Goal: Task Accomplishment & Management: Manage account settings

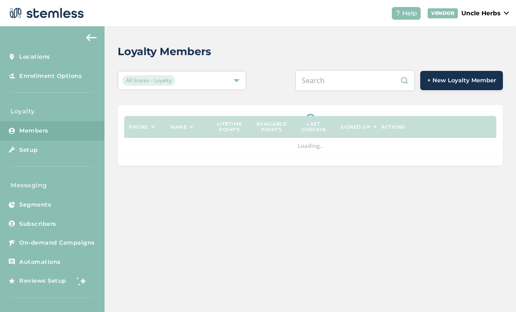
scroll to position [28, 0]
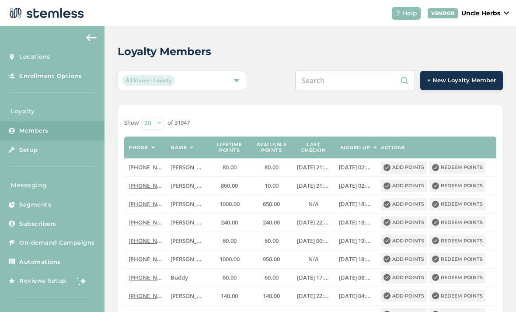
click at [376, 70] on input "text" at bounding box center [355, 80] width 120 height 21
click at [362, 70] on input "text" at bounding box center [355, 80] width 120 height 21
paste input "[PHONE_NUMBER]"
click at [358, 70] on input "[PHONE_NUMBER]" at bounding box center [355, 80] width 120 height 21
click at [348, 70] on input "[PHONE_NUMBER]" at bounding box center [355, 80] width 120 height 21
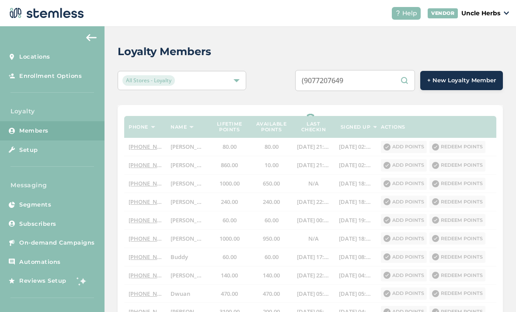
click at [326, 70] on input "(9077207649" at bounding box center [355, 80] width 120 height 21
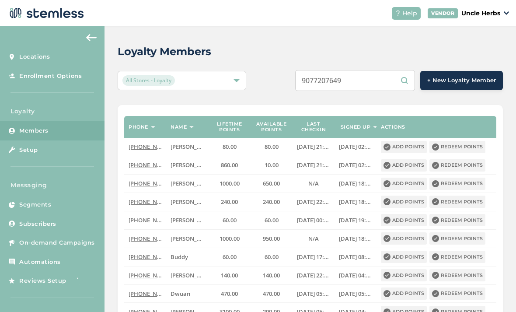
click at [374, 70] on input "9077207649" at bounding box center [355, 80] width 120 height 21
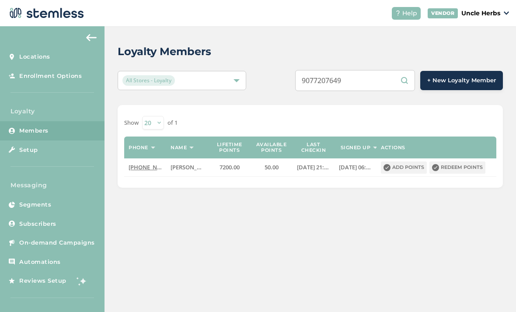
type input "9077207649"
click at [450, 161] on button "Redeem points" at bounding box center [457, 167] width 56 height 12
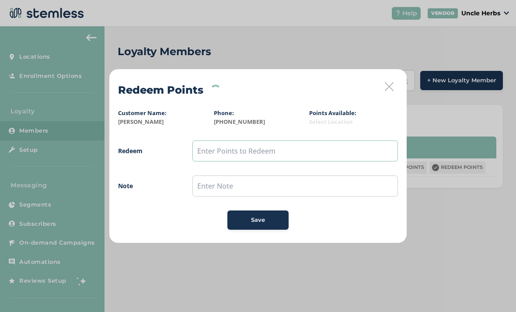
click at [220, 149] on input "text" at bounding box center [295, 150] width 206 height 21
type input "50"
click at [271, 221] on div "Save" at bounding box center [257, 220] width 47 height 9
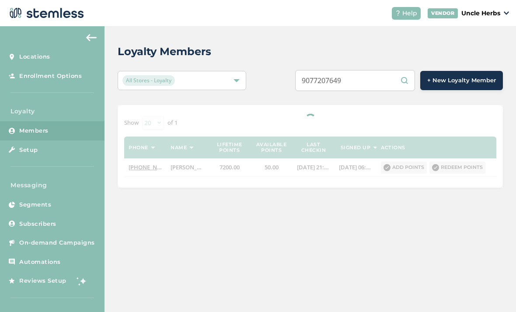
click at [360, 73] on input "9077207649" at bounding box center [355, 80] width 120 height 21
click at [376, 86] on input "9077207649" at bounding box center [355, 80] width 120 height 21
type input "9"
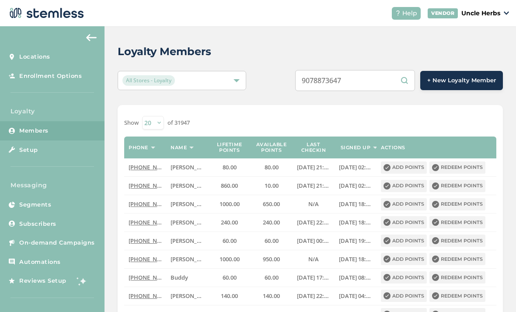
click at [384, 81] on input "9078873647" at bounding box center [355, 80] width 120 height 21
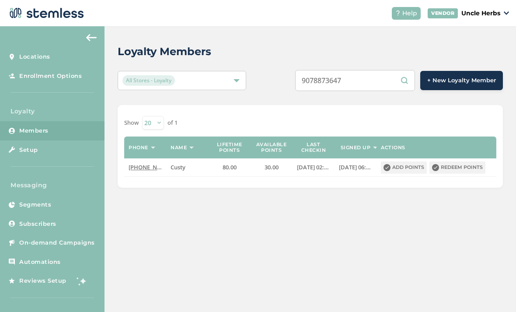
click at [383, 82] on input "9078873647" at bounding box center [355, 80] width 120 height 21
type input "9"
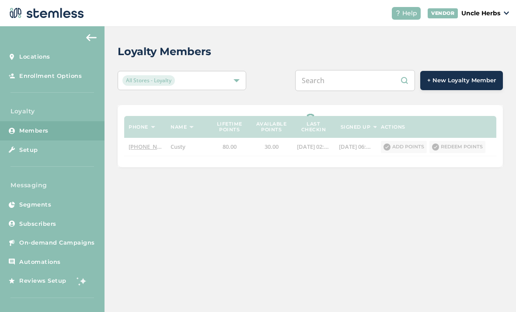
click at [348, 80] on input "text" at bounding box center [355, 80] width 120 height 21
paste input "[PHONE_NUMBER]"
click at [356, 78] on input "[PHONE_NUMBER]" at bounding box center [355, 80] width 120 height 21
click at [342, 83] on input "[PHONE_NUMBER]" at bounding box center [355, 80] width 120 height 21
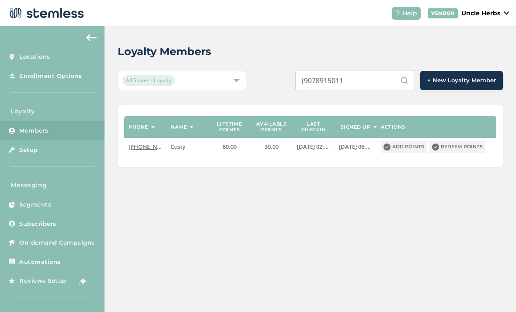
click at [324, 82] on input "(9078915011" at bounding box center [355, 80] width 120 height 21
click at [323, 80] on input "(9078915011" at bounding box center [355, 80] width 120 height 21
click at [325, 84] on input "(9078915011" at bounding box center [355, 80] width 120 height 21
click at [330, 81] on input "(9078915011" at bounding box center [355, 80] width 120 height 21
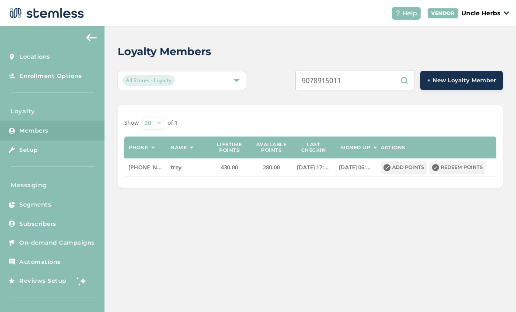
type input "9078915011"
click at [475, 164] on button "Redeem points" at bounding box center [457, 167] width 56 height 12
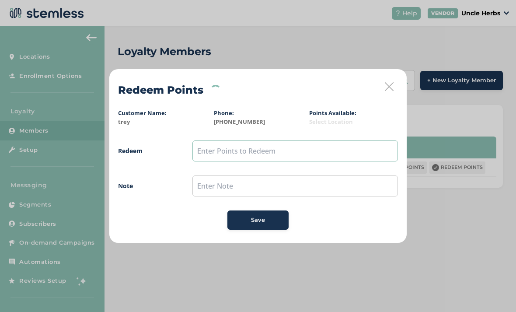
click at [229, 147] on input "text" at bounding box center [295, 150] width 206 height 21
type input "250"
click at [266, 216] on div "Save" at bounding box center [257, 220] width 47 height 9
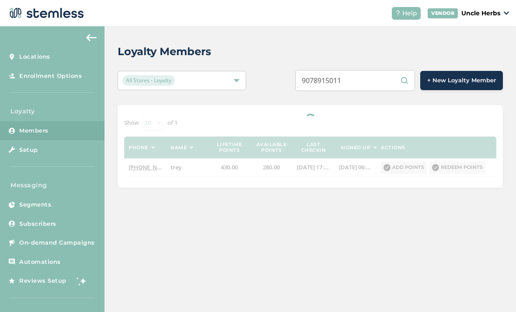
click at [373, 81] on input "9078915011" at bounding box center [355, 80] width 120 height 21
type input "9"
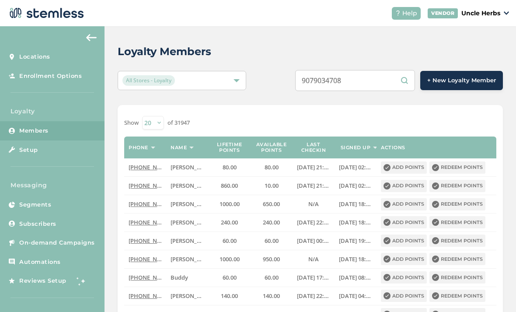
click at [382, 89] on input "9079034708" at bounding box center [355, 80] width 120 height 21
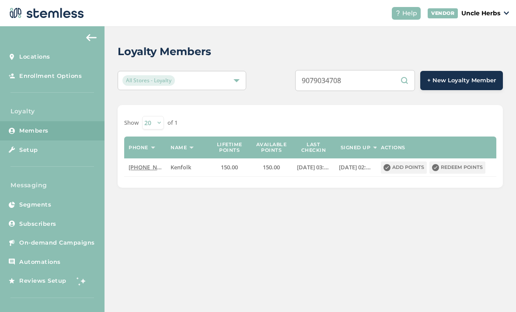
type input "9079034708"
click at [481, 163] on button "Redeem points" at bounding box center [457, 167] width 56 height 12
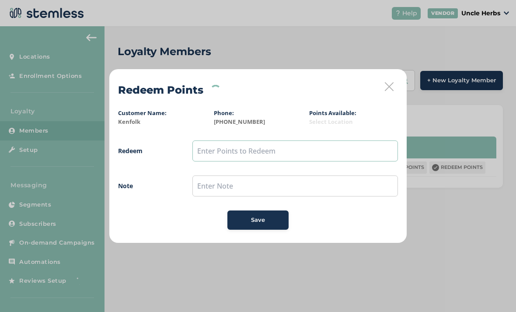
click at [207, 158] on input "text" at bounding box center [295, 150] width 206 height 21
type input "150"
click at [241, 223] on div "Save" at bounding box center [257, 220] width 47 height 9
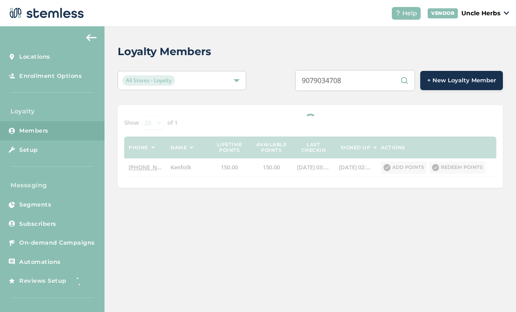
click at [366, 88] on input "9079034708" at bounding box center [355, 80] width 120 height 21
type input "9"
click at [357, 78] on input "text" at bounding box center [355, 80] width 120 height 21
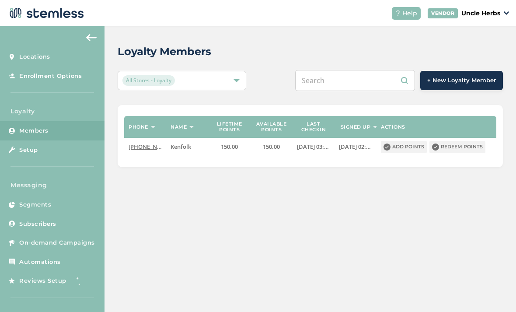
paste input "[PHONE_NUMBER]"
click at [362, 80] on input "[PHONE_NUMBER]" at bounding box center [355, 80] width 120 height 21
click at [346, 78] on input "[PHONE_NUMBER]" at bounding box center [355, 80] width 120 height 21
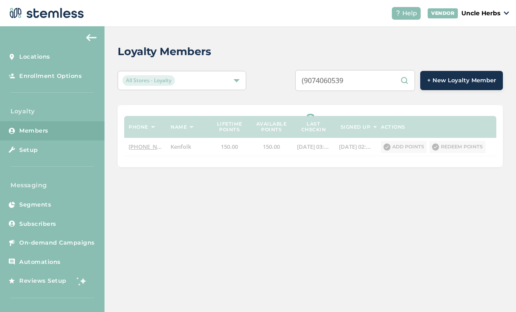
click at [328, 82] on input "(9074060539" at bounding box center [355, 80] width 120 height 21
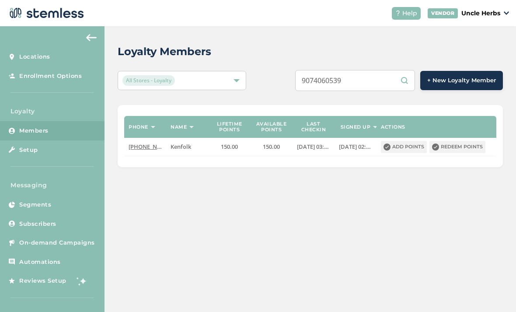
click at [383, 86] on input "9074060539" at bounding box center [355, 80] width 120 height 21
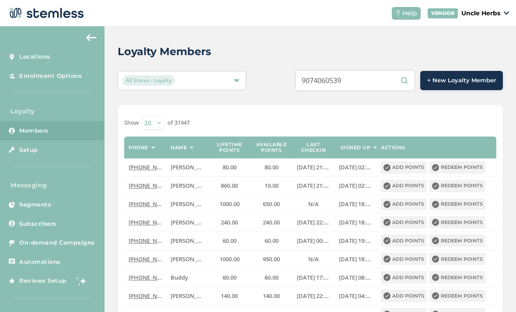
click at [380, 82] on input "9074060539" at bounding box center [355, 80] width 120 height 21
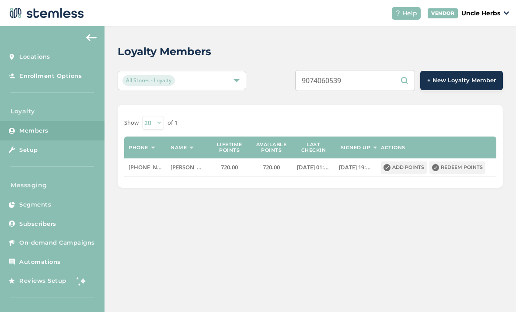
type input "9074060539"
click at [471, 167] on button "Redeem points" at bounding box center [457, 167] width 56 height 12
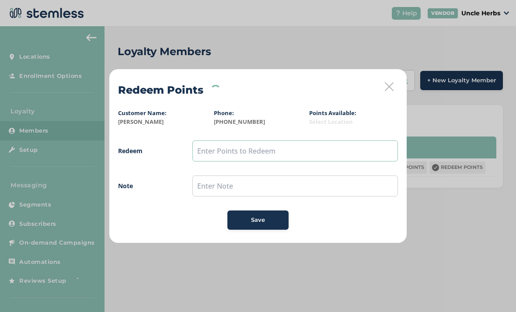
click at [216, 150] on input "text" at bounding box center [295, 150] width 206 height 21
type input "250"
click at [269, 210] on button "Save" at bounding box center [257, 219] width 61 height 19
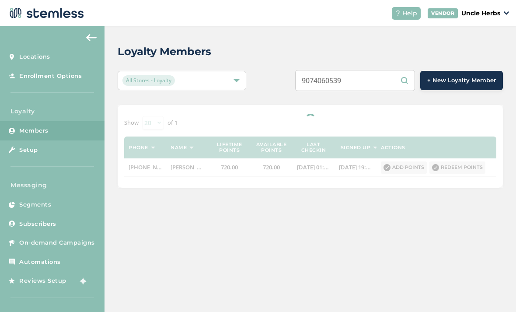
click at [385, 82] on input "9074060539" at bounding box center [355, 80] width 120 height 21
type input "9"
click at [363, 80] on input "text" at bounding box center [355, 80] width 120 height 21
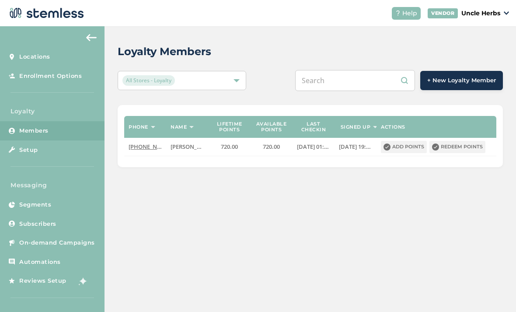
paste input "[PHONE_NUMBER]"
click at [361, 79] on input "[PHONE_NUMBER]" at bounding box center [355, 80] width 120 height 21
click at [344, 83] on input "[PHONE_NUMBER]" at bounding box center [355, 80] width 120 height 21
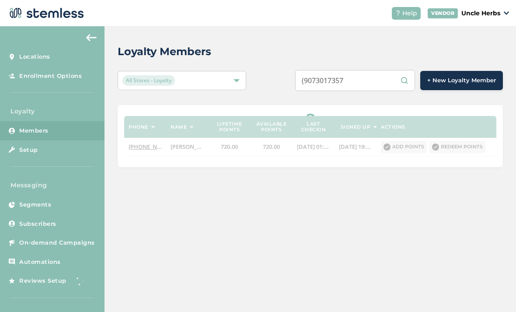
click at [326, 83] on input "(9073017357" at bounding box center [355, 80] width 120 height 21
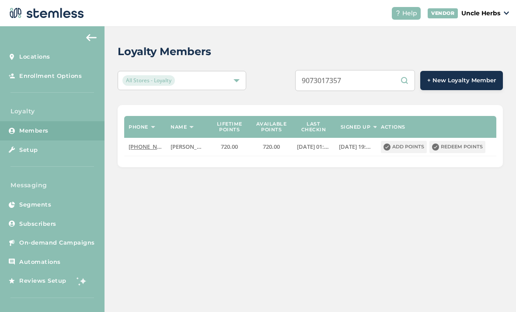
click at [377, 80] on input "9073017357" at bounding box center [355, 80] width 120 height 21
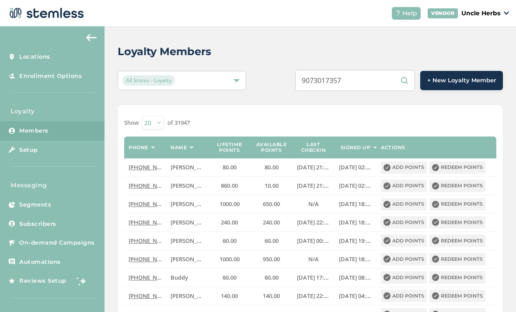
click at [384, 79] on input "9073017357" at bounding box center [355, 80] width 120 height 21
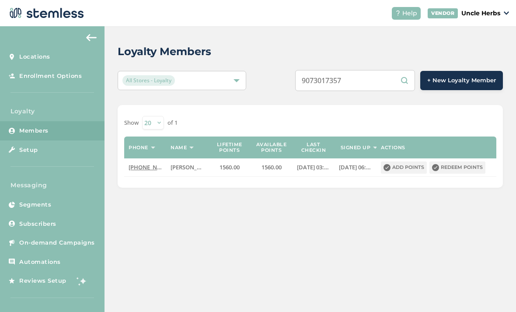
type input "9073017357"
click at [464, 168] on button "Redeem points" at bounding box center [457, 167] width 56 height 12
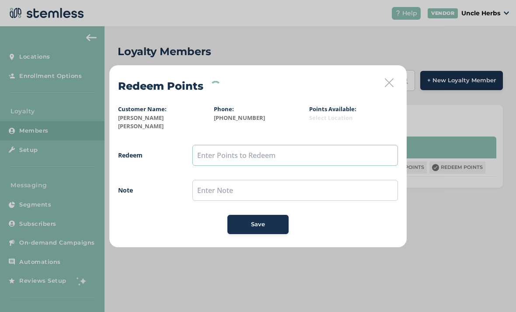
click at [226, 145] on input "text" at bounding box center [295, 155] width 206 height 21
type input "250"
click at [275, 215] on button "Save" at bounding box center [257, 224] width 61 height 19
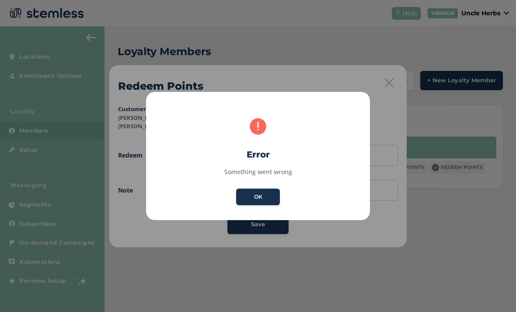
click at [270, 200] on button "OK" at bounding box center [258, 196] width 44 height 17
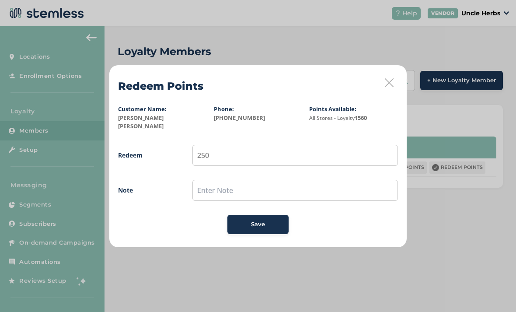
click at [276, 223] on div "Save" at bounding box center [257, 224] width 47 height 9
click at [391, 87] on icon at bounding box center [389, 82] width 9 height 9
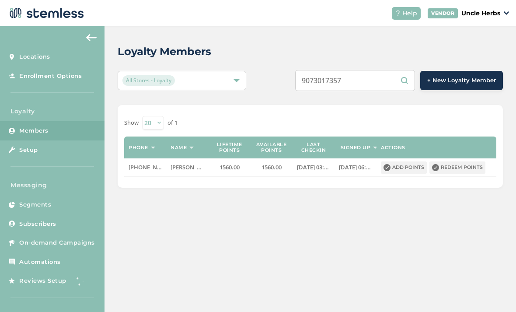
click at [375, 88] on input "9073017357" at bounding box center [355, 80] width 120 height 21
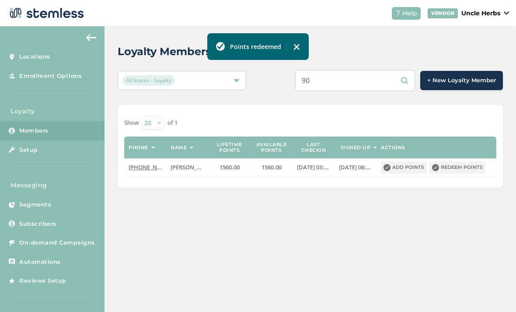
type input "9"
click at [348, 80] on input "text" at bounding box center [355, 80] width 120 height 21
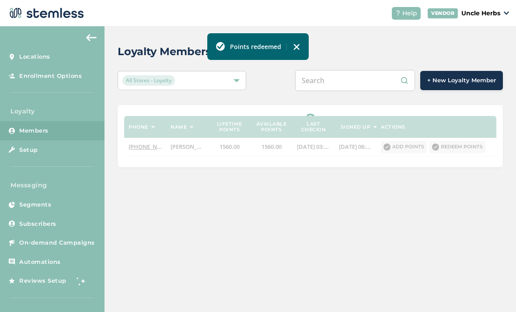
paste input "[PHONE_NUMBER]"
click at [356, 80] on input "[PHONE_NUMBER]" at bounding box center [355, 80] width 120 height 21
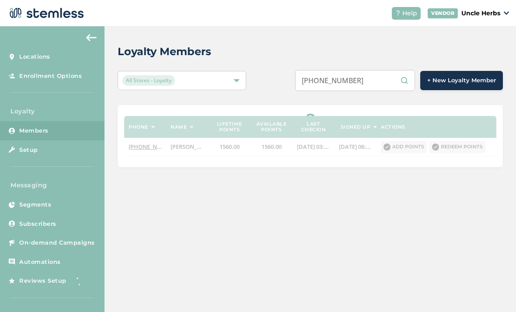
click at [343, 78] on input "[PHONE_NUMBER]" at bounding box center [355, 80] width 120 height 21
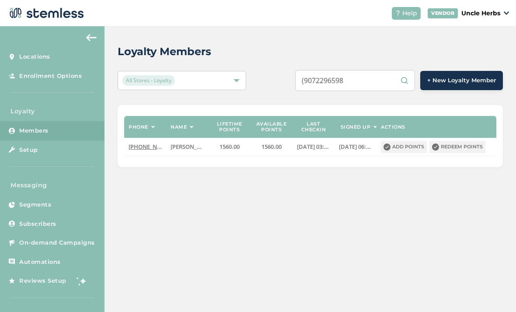
click at [326, 80] on input "(9072296598" at bounding box center [355, 80] width 120 height 21
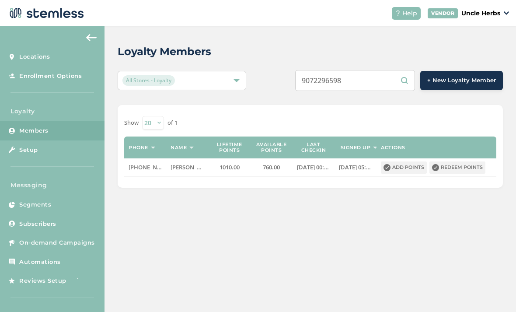
type input "9072296598"
click at [469, 170] on button "Redeem points" at bounding box center [457, 167] width 56 height 12
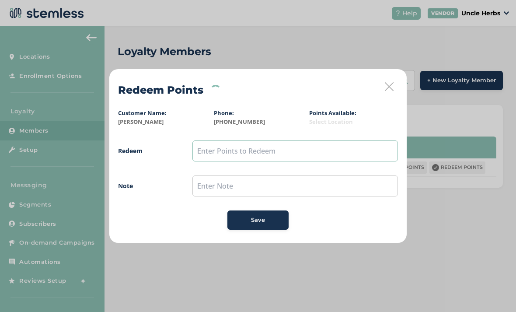
click at [220, 143] on input "text" at bounding box center [295, 150] width 206 height 21
type input "150"
click at [216, 185] on input "text" at bounding box center [295, 185] width 206 height 21
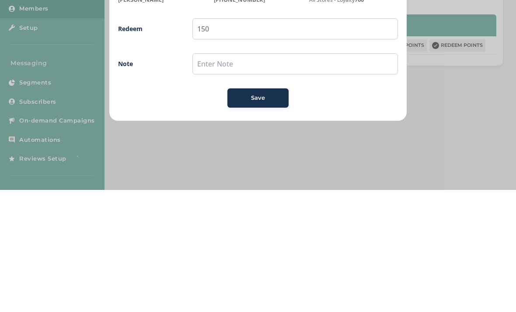
click at [443, 104] on div "Redeem Points Customer Name: [PERSON_NAME] Phone: [PHONE_NUMBER] Points Availab…" at bounding box center [258, 156] width 516 height 312
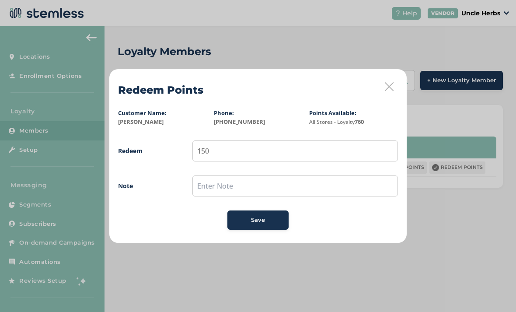
click at [265, 216] on div "Save" at bounding box center [257, 220] width 47 height 9
